Goal: Task Accomplishment & Management: Manage account settings

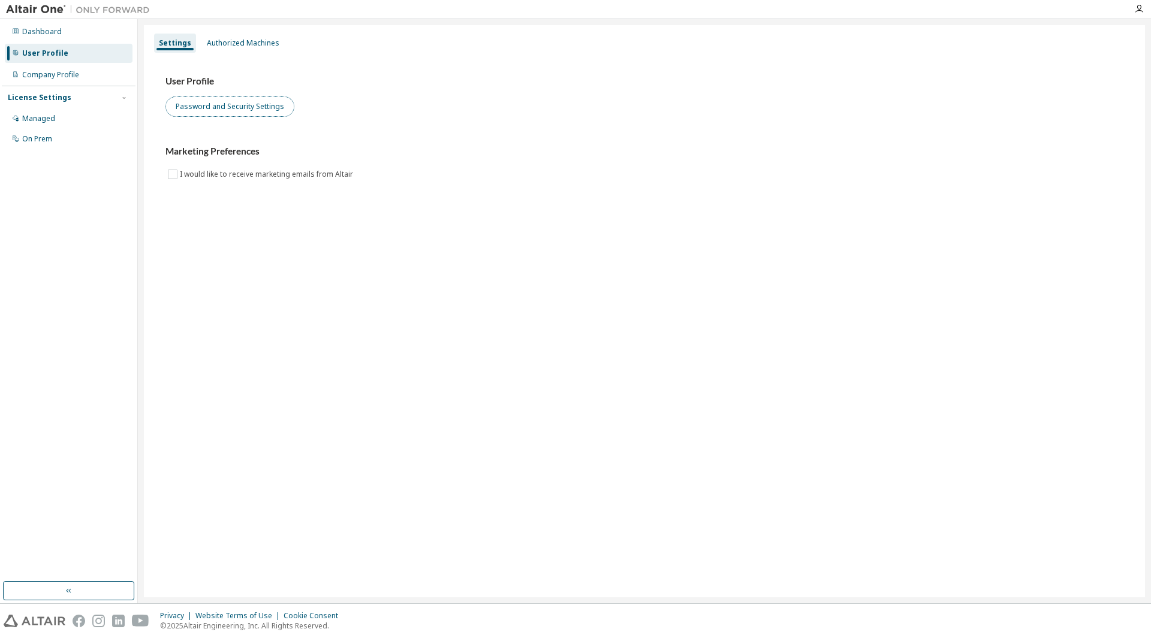
click at [229, 108] on button "Password and Security Settings" at bounding box center [229, 107] width 129 height 20
